Goal: Navigation & Orientation: Go to known website

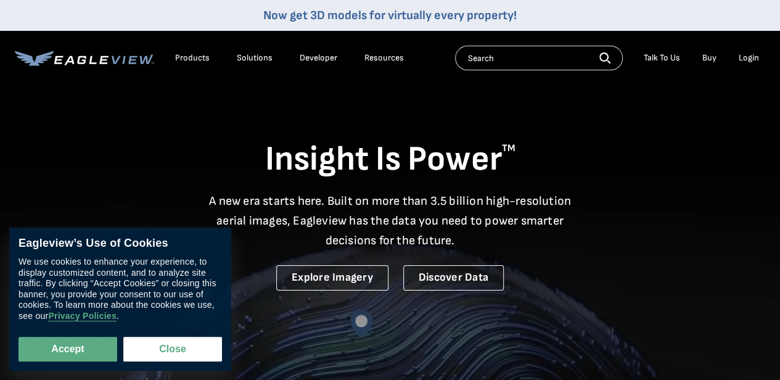
click at [749, 56] on div "Login" at bounding box center [749, 57] width 20 height 11
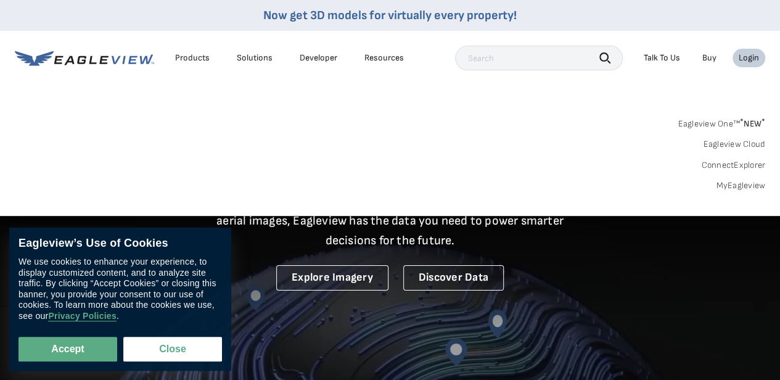
click at [749, 56] on div "Login" at bounding box center [749, 57] width 20 height 11
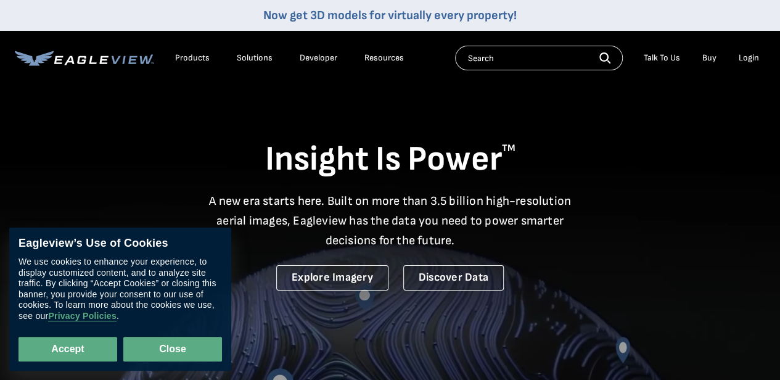
click at [186, 349] on button "Close" at bounding box center [172, 349] width 99 height 25
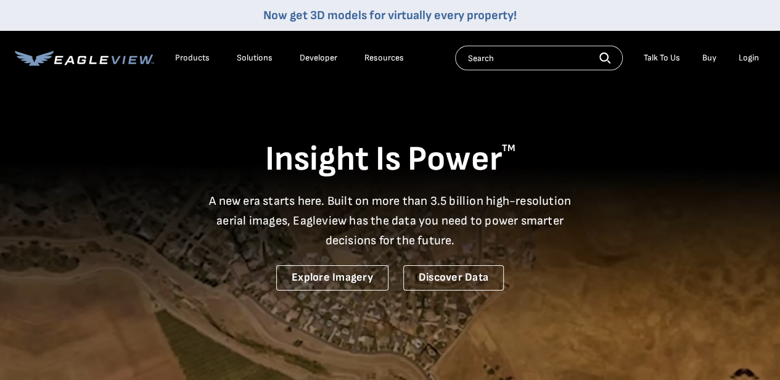
click at [751, 60] on div "Login" at bounding box center [749, 57] width 20 height 11
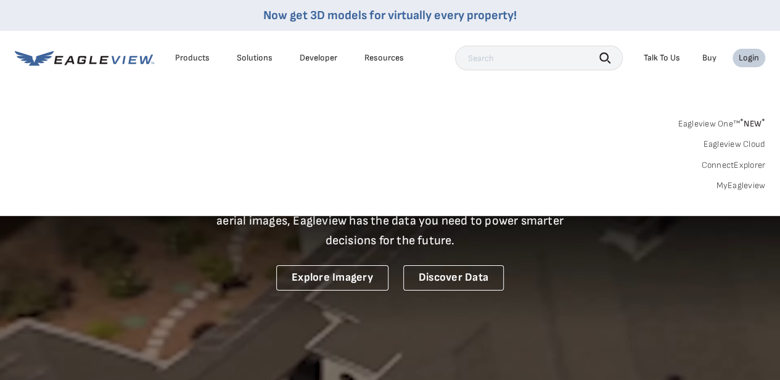
click at [737, 188] on link "MyEagleview" at bounding box center [740, 185] width 49 height 11
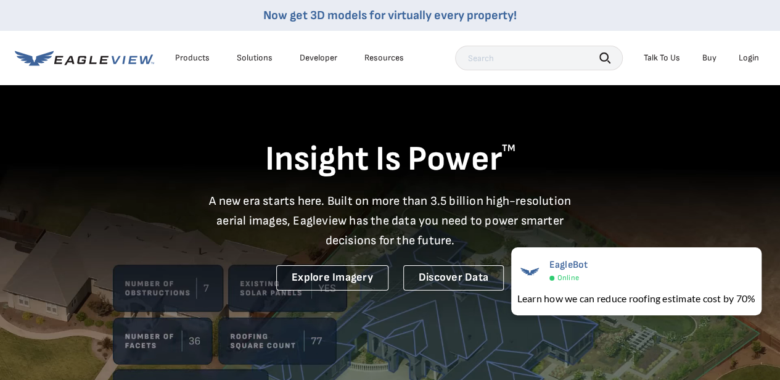
click at [750, 59] on div "Login" at bounding box center [749, 57] width 20 height 11
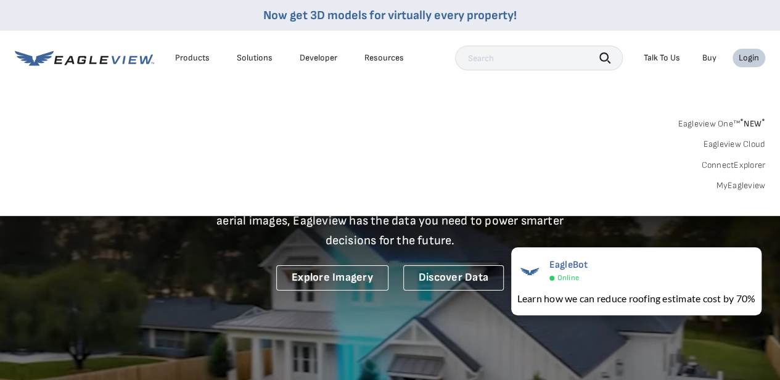
click at [735, 161] on link "ConnectExplorer" at bounding box center [734, 165] width 64 height 11
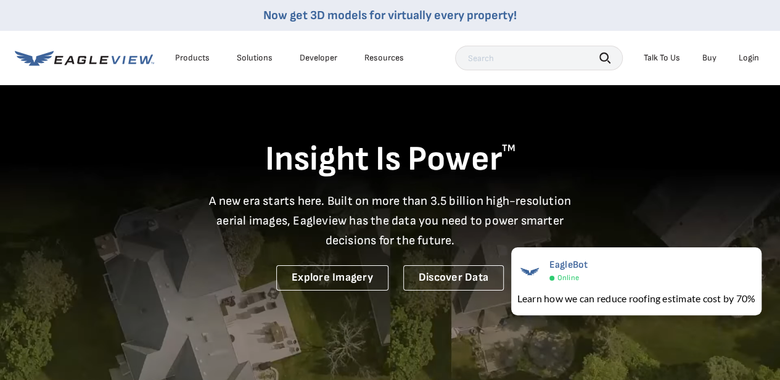
click at [751, 59] on div "Login" at bounding box center [749, 57] width 20 height 11
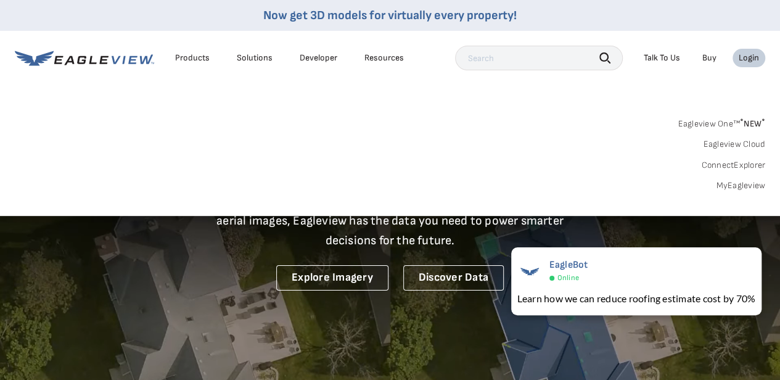
click at [722, 126] on link "Eagleview One™ * NEW *" at bounding box center [722, 122] width 88 height 14
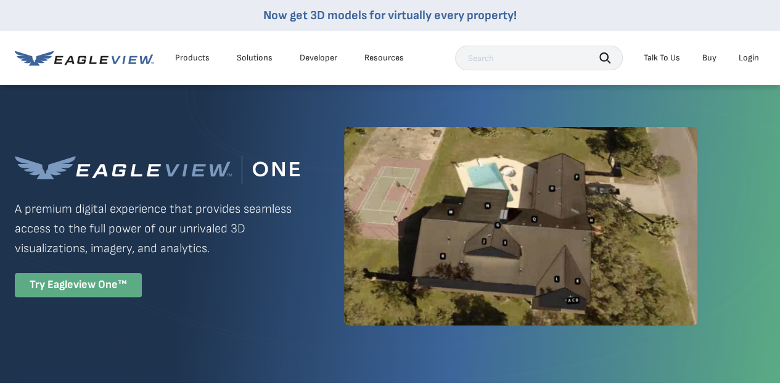
click at [69, 283] on div "Try Eagleview One™" at bounding box center [78, 285] width 127 height 24
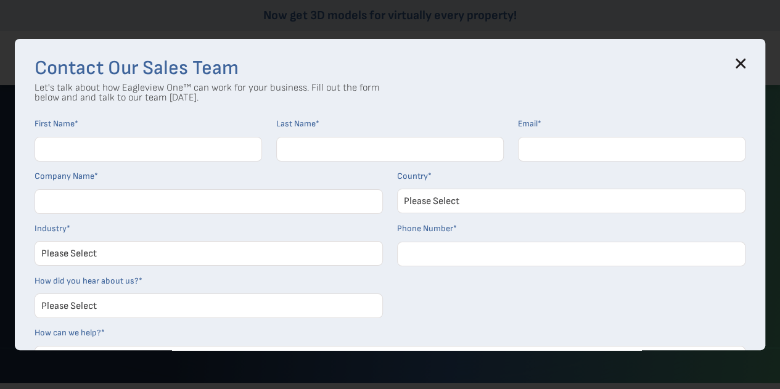
click at [745, 60] on icon at bounding box center [741, 64] width 8 height 8
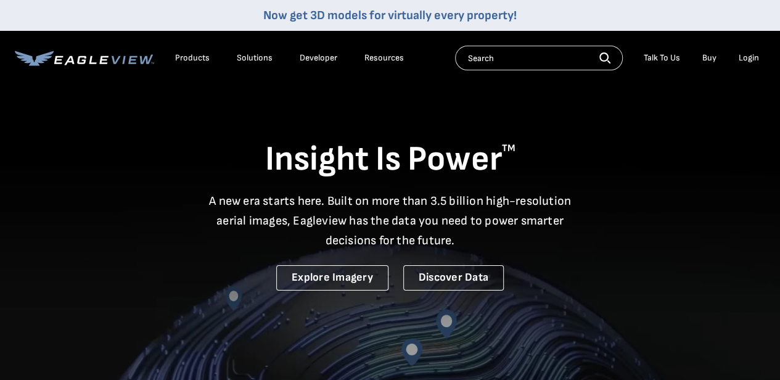
click at [756, 58] on div "Login" at bounding box center [749, 57] width 20 height 11
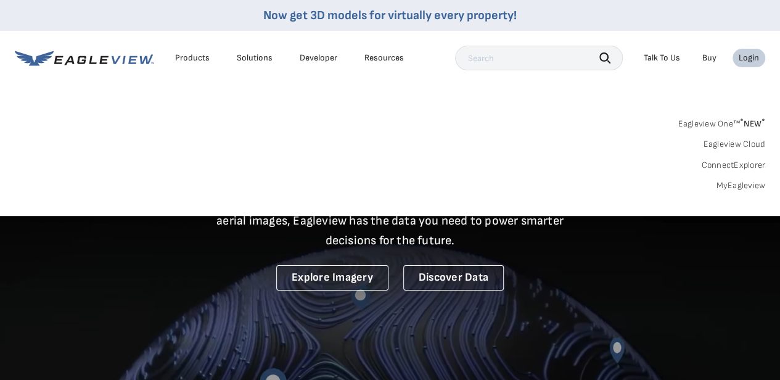
click at [747, 183] on link "MyEagleview" at bounding box center [740, 185] width 49 height 11
